Goal: Information Seeking & Learning: Check status

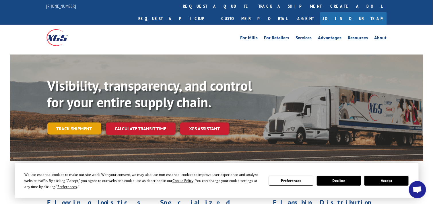
click at [83, 123] on link "Track shipment" at bounding box center [74, 129] width 54 height 12
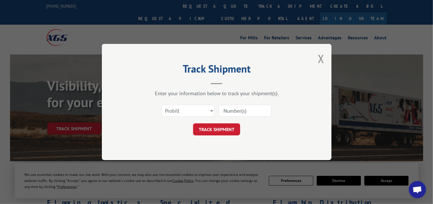
click at [238, 111] on input at bounding box center [245, 111] width 53 height 12
type input "17516630"
click at [213, 111] on select "Select category... Probill BOL PO" at bounding box center [188, 111] width 53 height 12
click at [233, 128] on button "TRACK SHIPMENT" at bounding box center [216, 130] width 47 height 12
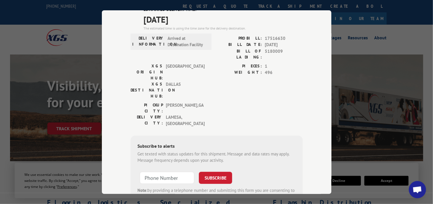
scroll to position [17, 0]
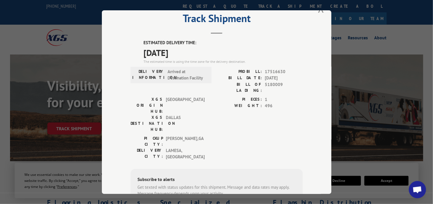
type input "[PHONE_NUMBER]"
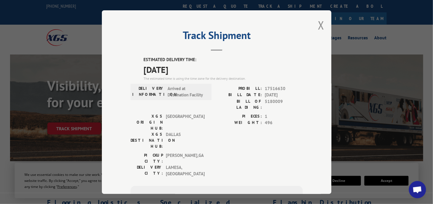
scroll to position [0, 0]
click at [318, 28] on button "Close modal" at bounding box center [321, 25] width 6 height 15
